Goal: Information Seeking & Learning: Find specific fact

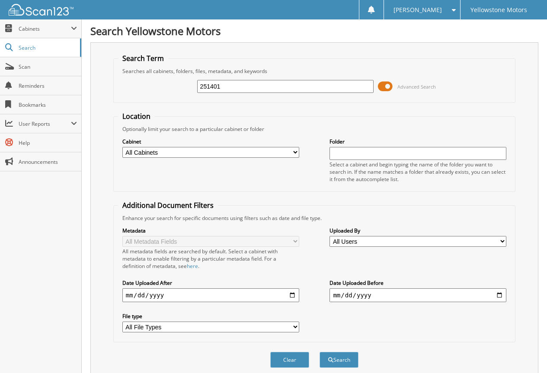
click at [227, 89] on input "251401" at bounding box center [285, 86] width 177 height 13
type input "255198"
click at [319, 352] on button "Search" at bounding box center [338, 360] width 39 height 16
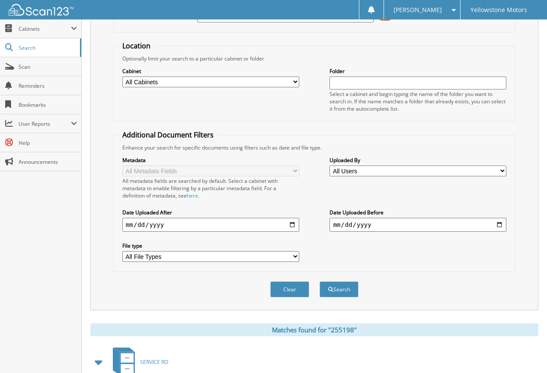
scroll to position [199, 0]
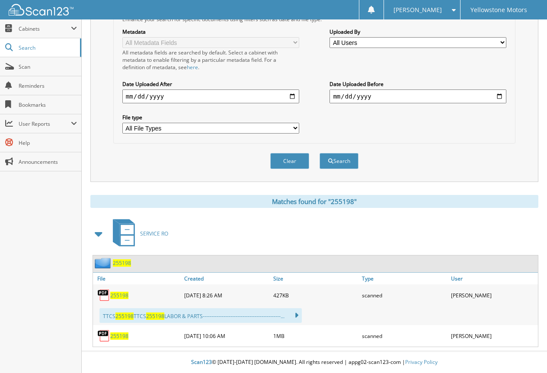
click at [120, 294] on span "255198" at bounding box center [119, 295] width 18 height 7
click at [119, 337] on span "255198" at bounding box center [119, 335] width 18 height 7
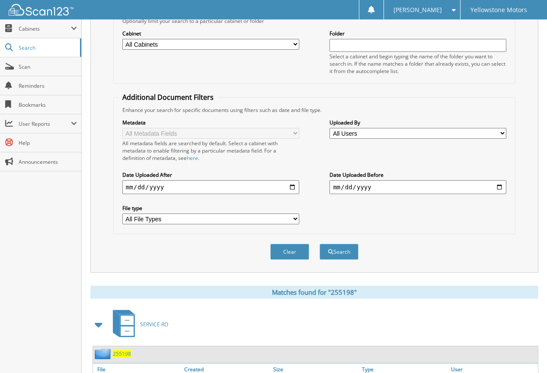
scroll to position [0, 0]
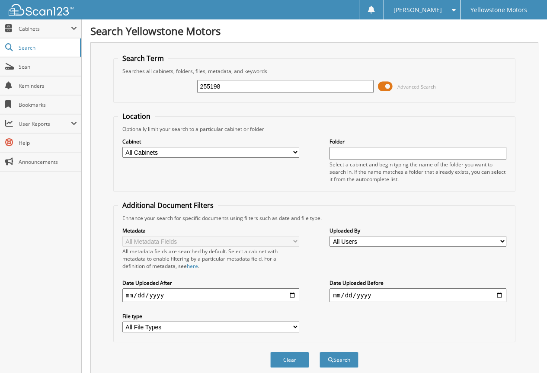
click at [267, 83] on input "255198" at bounding box center [285, 86] width 177 height 13
click at [268, 83] on input "255198" at bounding box center [285, 86] width 177 height 13
paste input "200"
type input "255200"
click at [319, 352] on button "Search" at bounding box center [338, 360] width 39 height 16
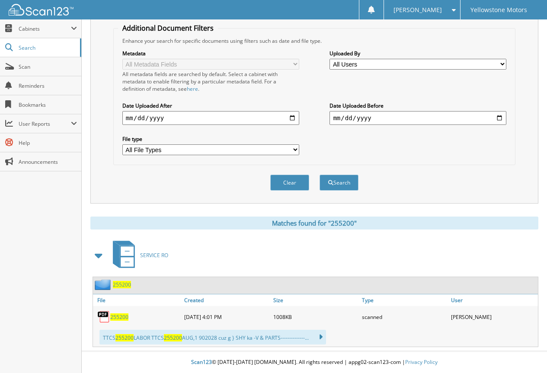
click at [117, 315] on span "255200" at bounding box center [119, 316] width 18 height 7
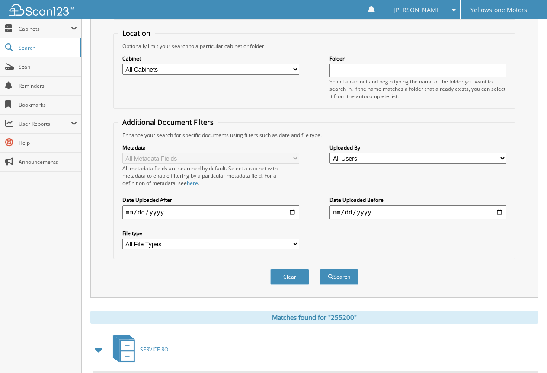
scroll to position [5, 0]
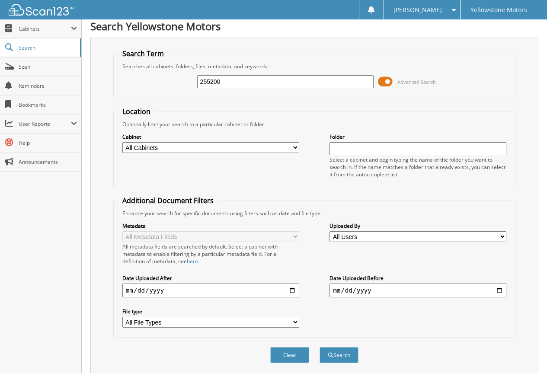
click at [275, 82] on input "255200" at bounding box center [285, 81] width 177 height 13
paste input "3302"
type input "253302"
click at [319, 347] on button "Search" at bounding box center [338, 355] width 39 height 16
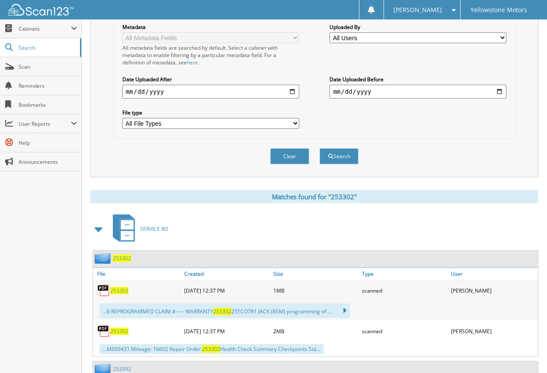
scroll to position [346, 0]
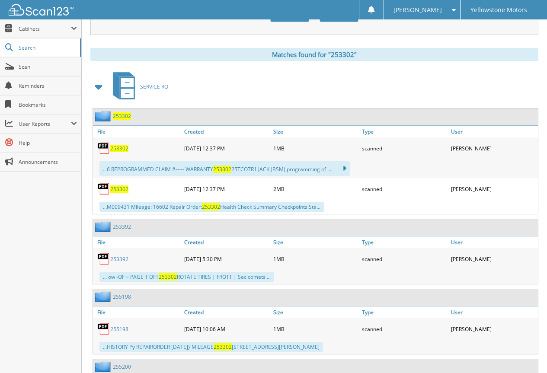
click at [122, 192] on span "253302" at bounding box center [119, 188] width 18 height 7
click at [121, 149] on span "253302" at bounding box center [119, 148] width 18 height 7
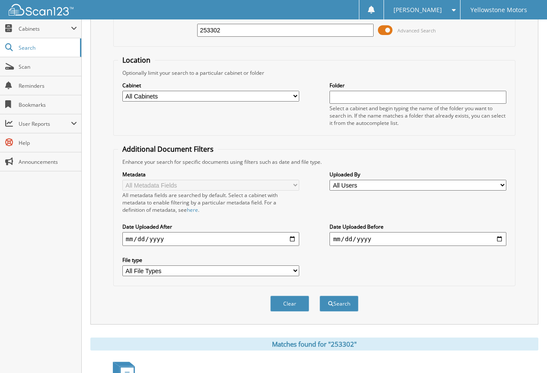
scroll to position [0, 0]
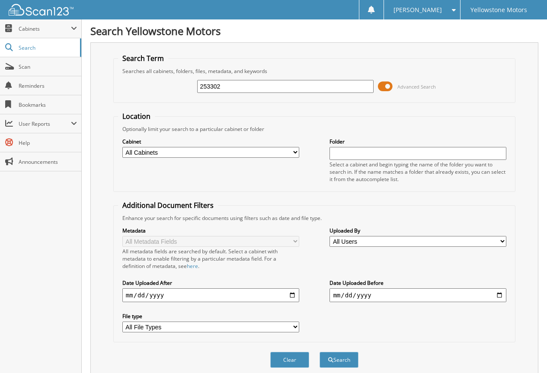
click at [249, 86] on input "253302" at bounding box center [285, 86] width 177 height 13
paste input "201"
type input "253201"
click at [319, 352] on button "Search" at bounding box center [338, 360] width 39 height 16
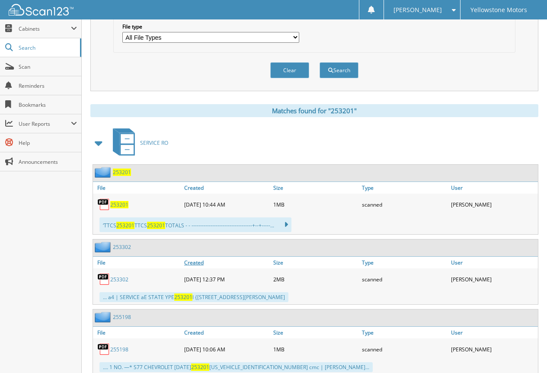
scroll to position [303, 0]
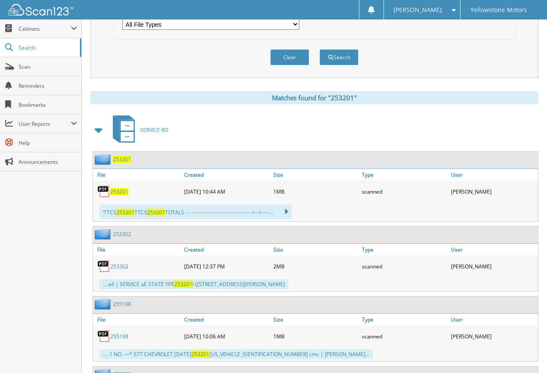
click at [118, 192] on span "253201" at bounding box center [119, 191] width 18 height 7
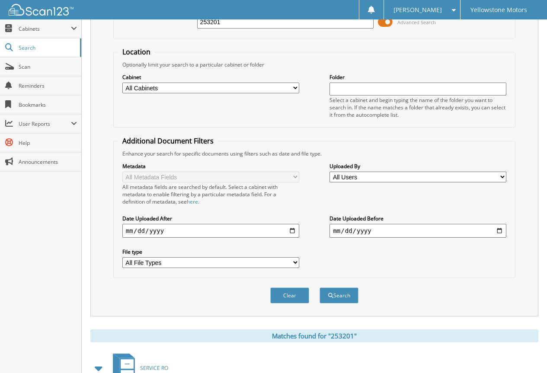
scroll to position [0, 0]
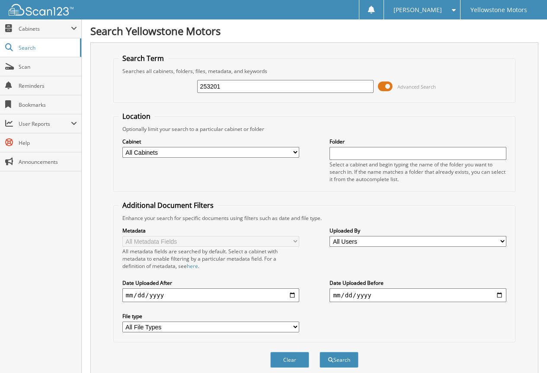
click at [267, 86] on input "253201" at bounding box center [285, 86] width 177 height 13
paste input "5668"
type input "255668"
click at [319, 352] on button "Search" at bounding box center [338, 360] width 39 height 16
